Goal: Task Accomplishment & Management: Manage account settings

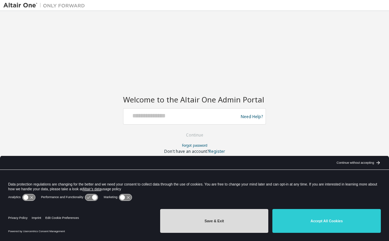
click at [234, 222] on button "Save & Exit" at bounding box center [214, 221] width 108 height 24
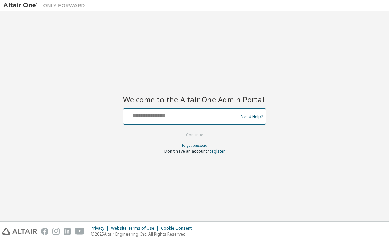
click at [178, 118] on input "text" at bounding box center [181, 115] width 111 height 10
type input "**********"
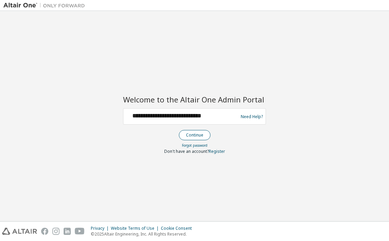
click at [198, 137] on button "Continue" at bounding box center [195, 135] width 32 height 10
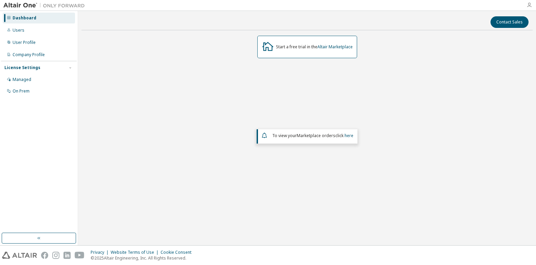
click at [388, 6] on icon "button" at bounding box center [529, 4] width 5 height 5
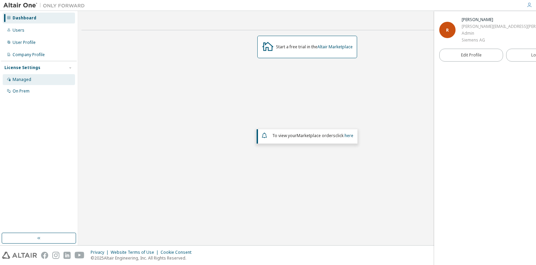
click at [18, 79] on div "Managed" at bounding box center [22, 79] width 19 height 5
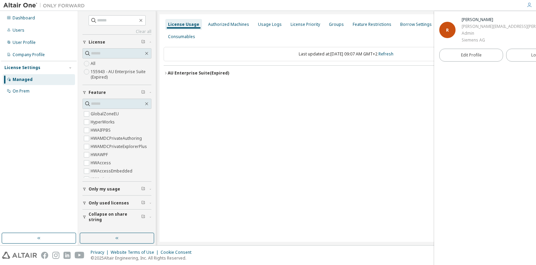
click at [185, 23] on div "License Usage" at bounding box center [183, 24] width 31 height 5
click at [219, 24] on div "Authorized Machines" at bounding box center [228, 24] width 41 height 5
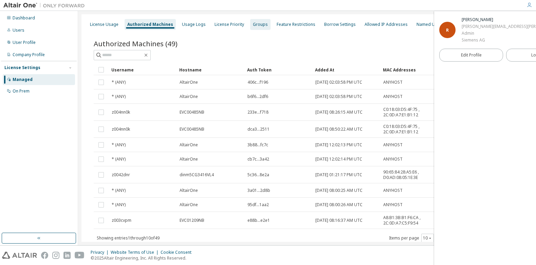
click at [253, 26] on div "Groups" at bounding box center [260, 24] width 15 height 5
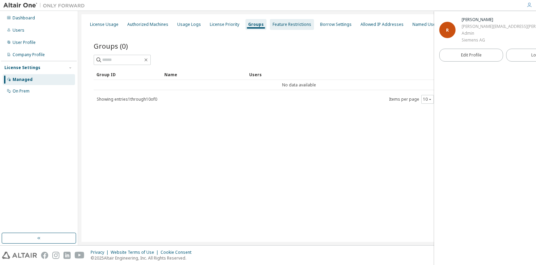
click at [288, 26] on div "Feature Restrictions" at bounding box center [292, 24] width 39 height 5
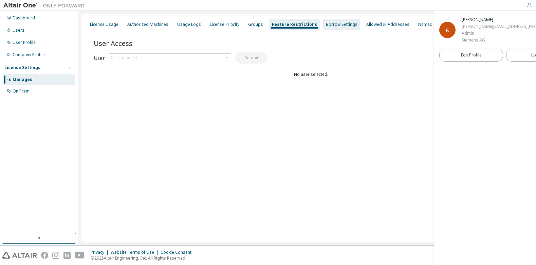
click at [342, 26] on div "Borrow Settings" at bounding box center [342, 24] width 32 height 5
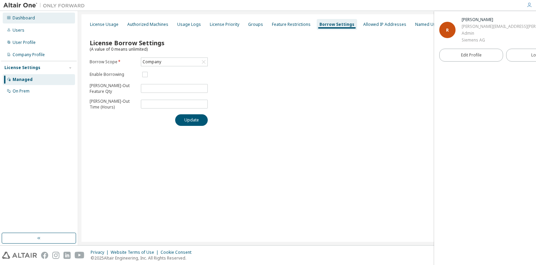
click at [25, 16] on div "Dashboard" at bounding box center [24, 17] width 22 height 5
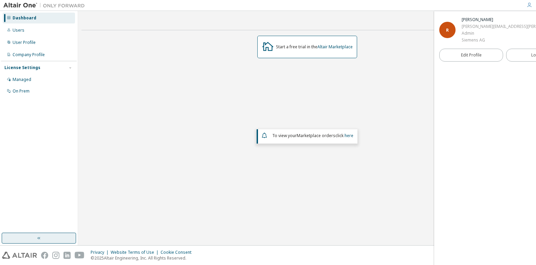
click at [40, 237] on icon "button" at bounding box center [38, 237] width 5 height 5
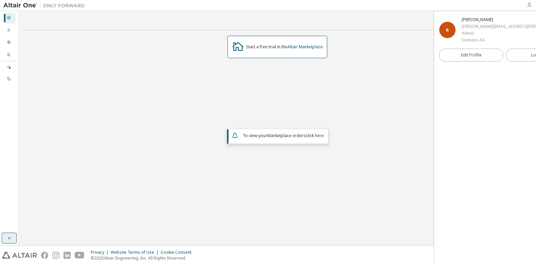
click at [7, 239] on icon "button" at bounding box center [8, 237] width 5 height 5
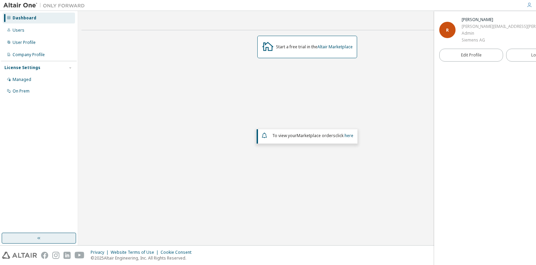
click at [26, 6] on img at bounding box center [45, 5] width 85 height 7
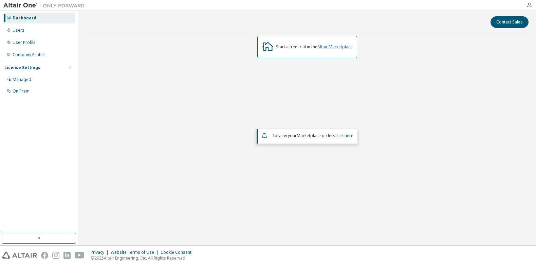
click at [335, 47] on link "Altair Marketplace" at bounding box center [335, 47] width 35 height 6
click at [32, 68] on div "License Settings" at bounding box center [22, 67] width 36 height 5
click at [29, 79] on div "Managed" at bounding box center [22, 79] width 19 height 5
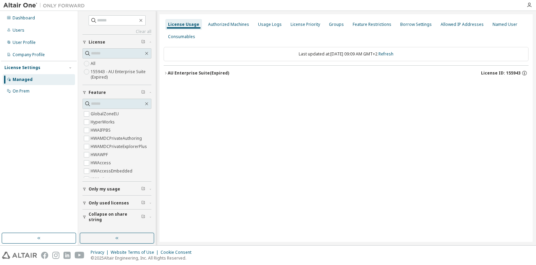
click at [166, 73] on icon "button" at bounding box center [165, 73] width 1 height 2
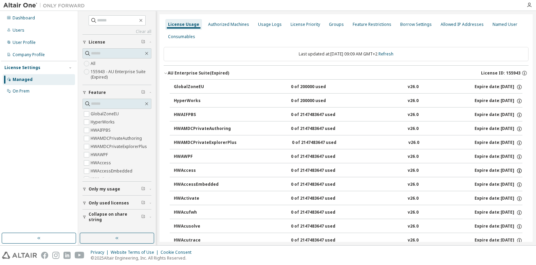
click at [519, 170] on icon "button" at bounding box center [519, 169] width 1 height 1
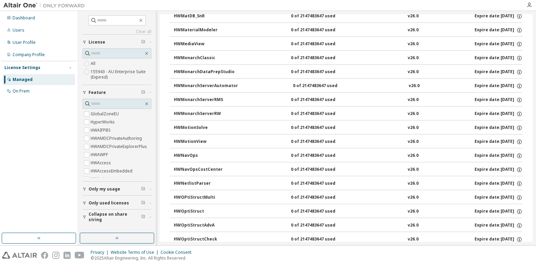
scroll to position [2703, 0]
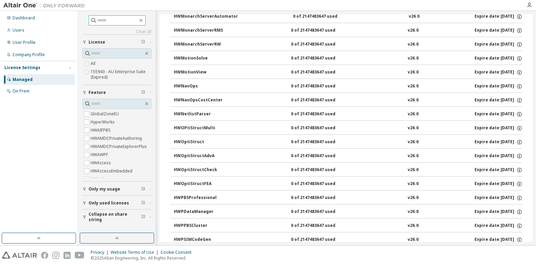
click at [121, 18] on input "text" at bounding box center [117, 20] width 41 height 7
type input "*********"
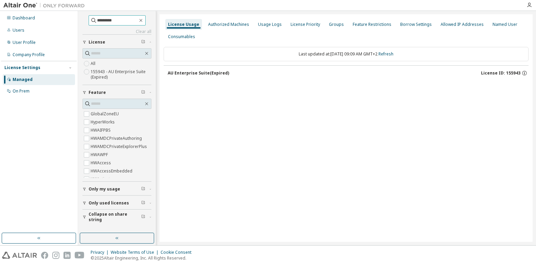
scroll to position [0, 0]
click at [213, 53] on div "Last updated at: [DATE] 09:09 AM GMT+2 Refresh" at bounding box center [346, 54] width 365 height 14
click at [188, 72] on div "AU Enterprise Suite (Expired)" at bounding box center [198, 72] width 61 height 5
click at [165, 73] on div "AU Enterprise Suite (Expired) License ID: 155943" at bounding box center [346, 72] width 365 height 14
click at [169, 73] on div "AU Enterprise Suite (Expired)" at bounding box center [198, 72] width 61 height 5
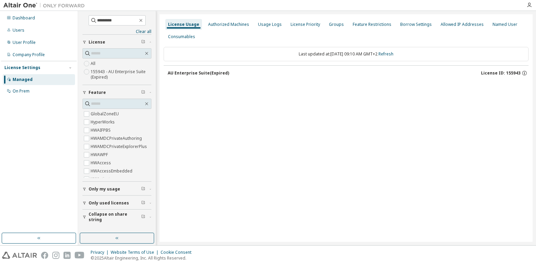
click at [186, 73] on div "AU Enterprise Suite (Expired)" at bounding box center [198, 72] width 61 height 5
click at [212, 73] on div "AU Enterprise Suite (Expired)" at bounding box center [198, 72] width 61 height 5
click at [224, 73] on div "AU Enterprise Suite (Expired)" at bounding box center [198, 72] width 61 height 5
click at [179, 72] on div "AU Enterprise Suite (Expired)" at bounding box center [198, 72] width 61 height 5
click at [524, 73] on icon "button" at bounding box center [525, 73] width 6 height 6
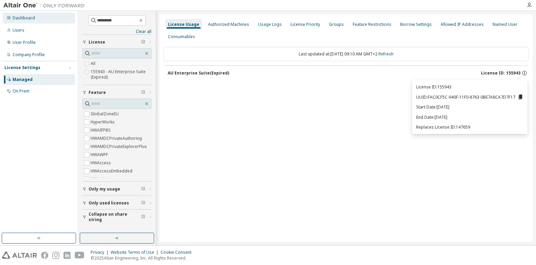
click at [27, 17] on div "Dashboard" at bounding box center [24, 17] width 22 height 5
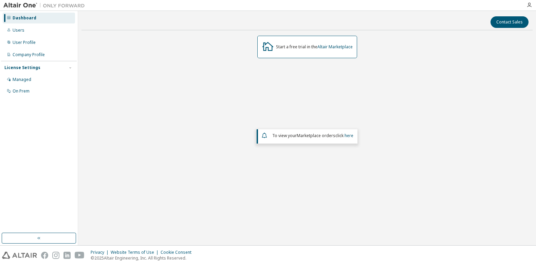
click at [67, 6] on img at bounding box center [45, 5] width 85 height 7
click at [22, 5] on img at bounding box center [45, 5] width 85 height 7
click at [12, 3] on img at bounding box center [45, 5] width 85 height 7
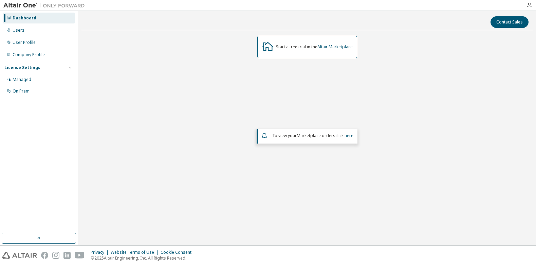
click at [12, 3] on img at bounding box center [45, 5] width 85 height 7
click at [315, 136] on em "Marketplace orders" at bounding box center [316, 135] width 39 height 6
click at [333, 135] on em "Marketplace orders" at bounding box center [316, 135] width 39 height 6
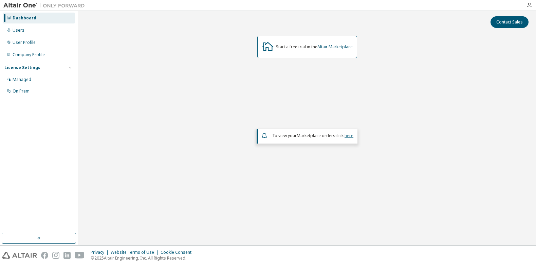
click at [347, 134] on link "here" at bounding box center [349, 135] width 9 height 6
